Goal: Check status: Check status

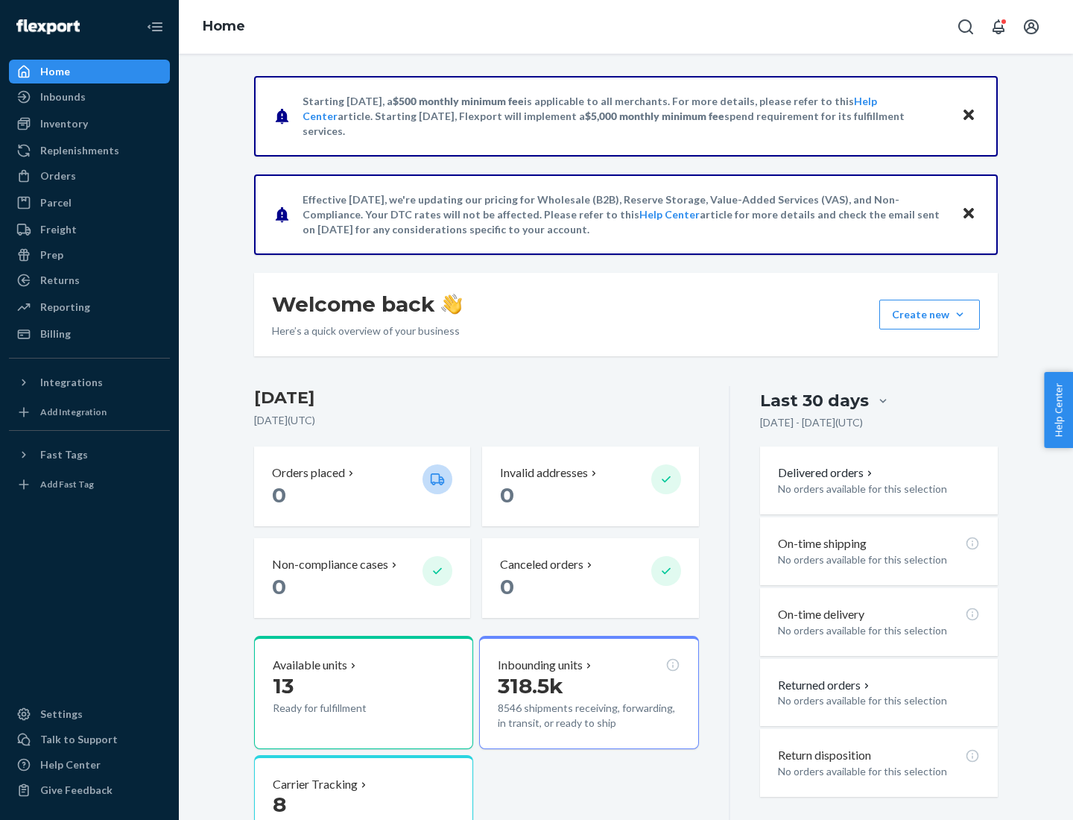
click at [960, 314] on button "Create new Create new inbound Create new order Create new product" at bounding box center [929, 315] width 101 height 30
click at [62, 97] on div "Inbounds" at bounding box center [62, 96] width 45 height 15
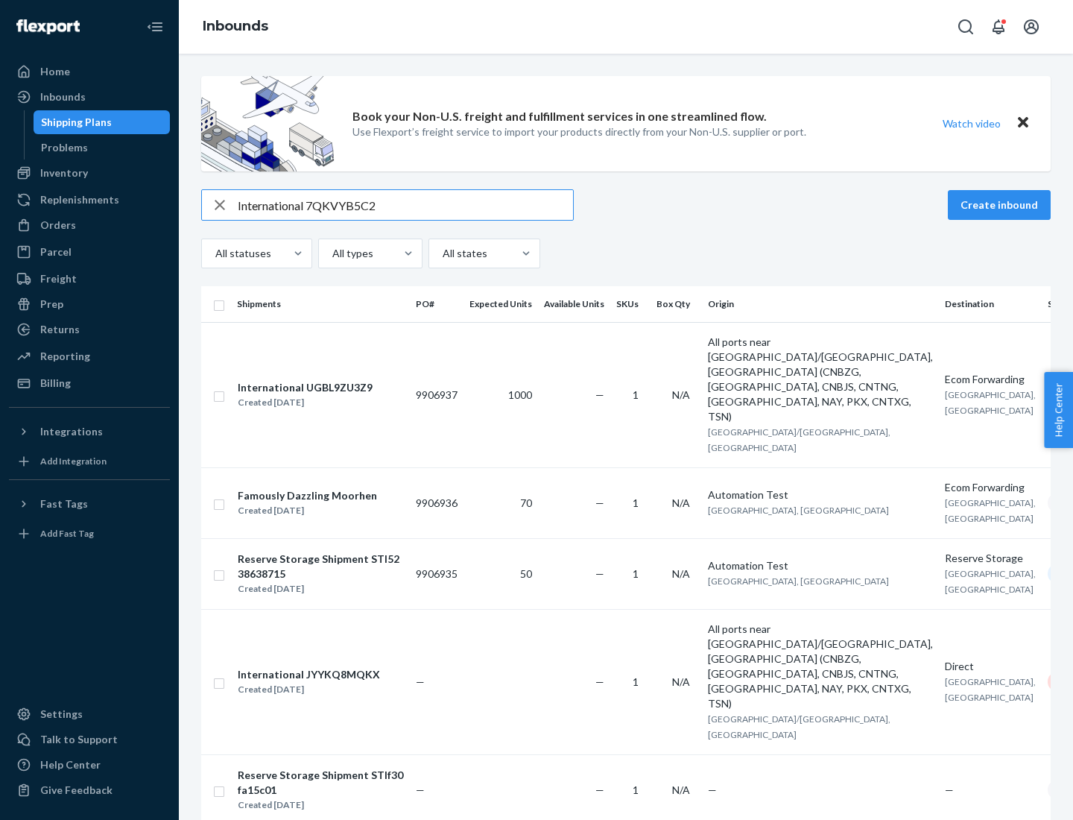
type input "International 7QKVYB5C29"
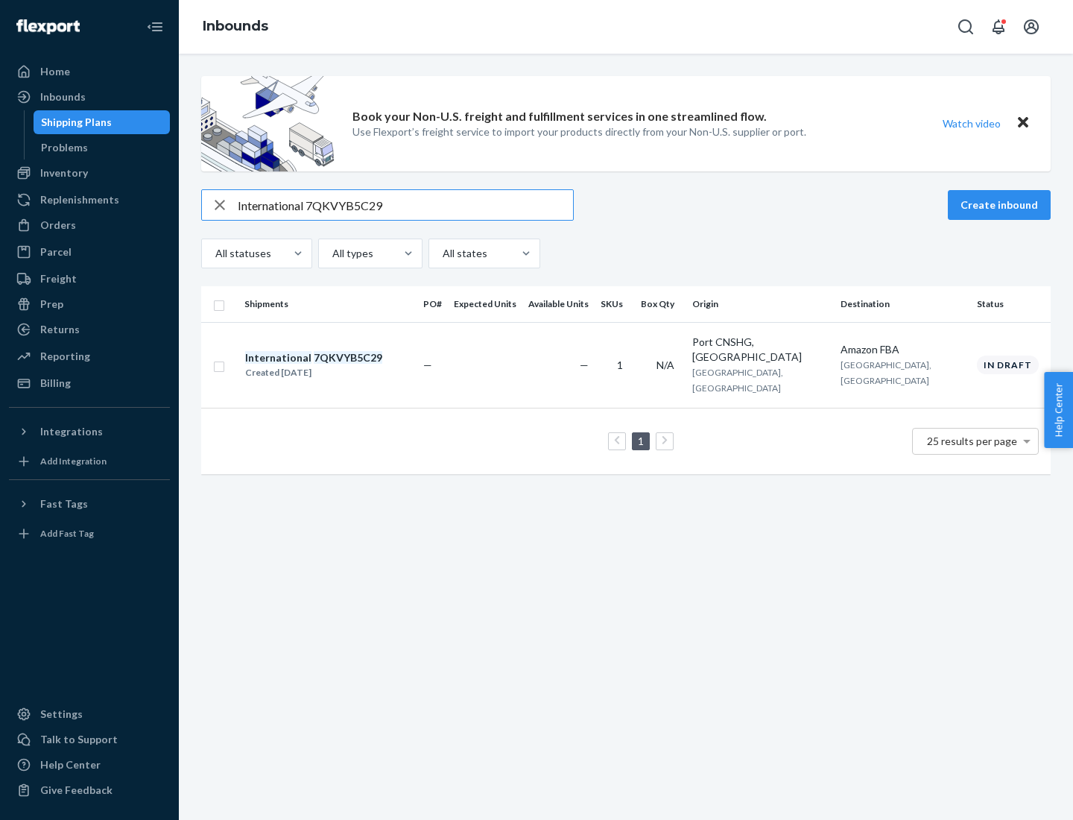
click at [339, 365] on div "Created [DATE]" at bounding box center [313, 372] width 137 height 15
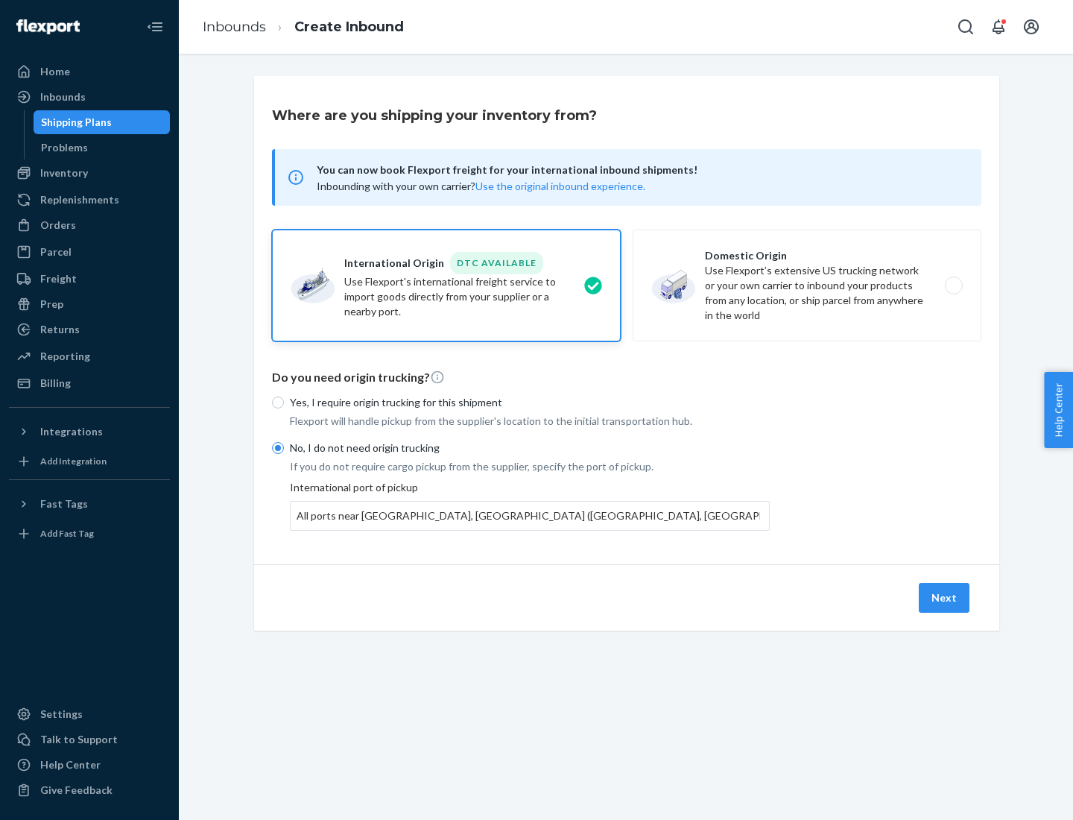
click at [945, 597] on button "Next" at bounding box center [944, 598] width 51 height 30
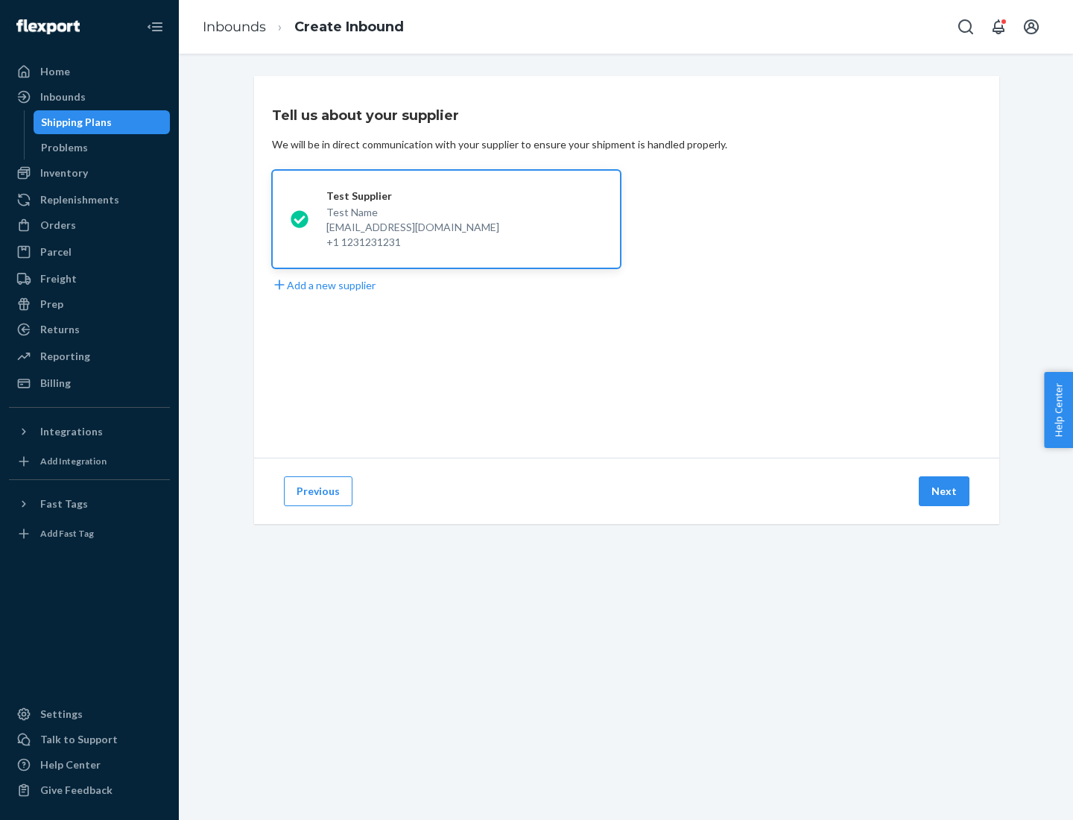
click at [945, 491] on button "Next" at bounding box center [944, 491] width 51 height 30
